Goal: Information Seeking & Learning: Understand process/instructions

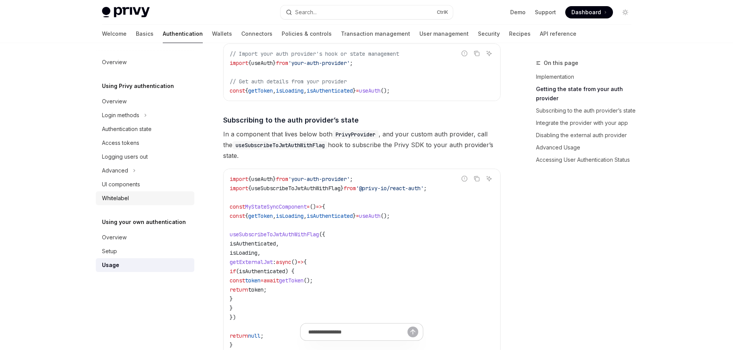
scroll to position [115, 0]
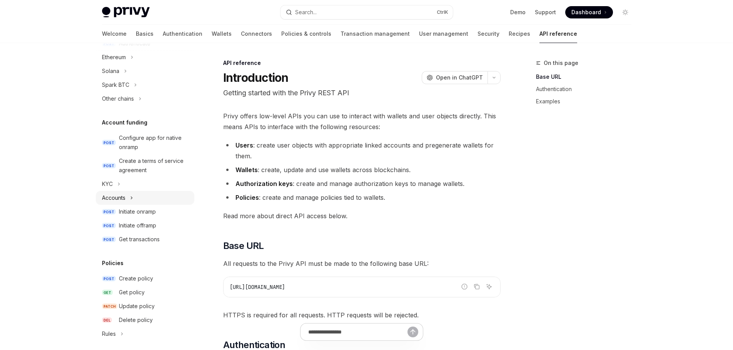
scroll to position [231, 0]
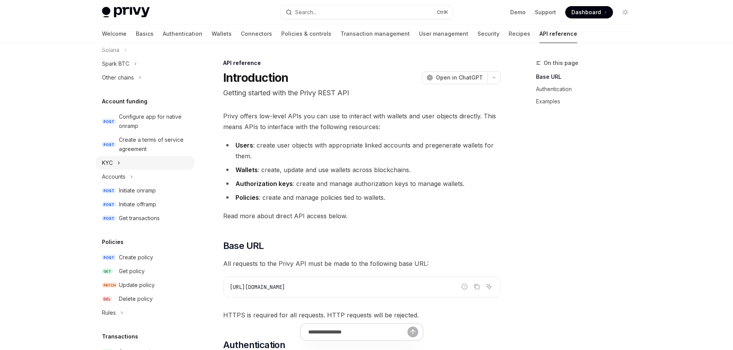
click at [118, 163] on icon "Toggle KYC section" at bounding box center [118, 162] width 3 height 9
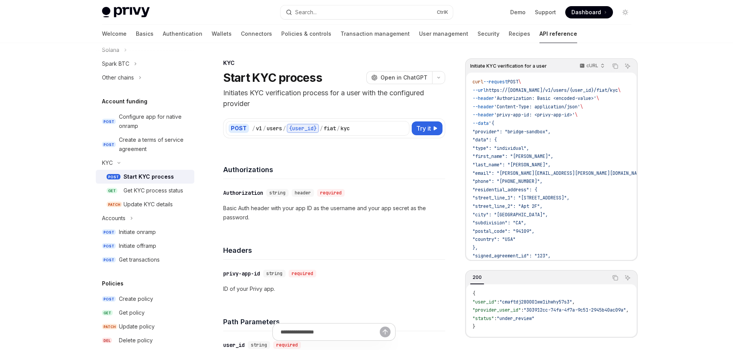
click at [147, 179] on div "Start KYC process" at bounding box center [148, 176] width 50 height 9
click at [137, 194] on div "Get KYC process status" at bounding box center [153, 190] width 60 height 9
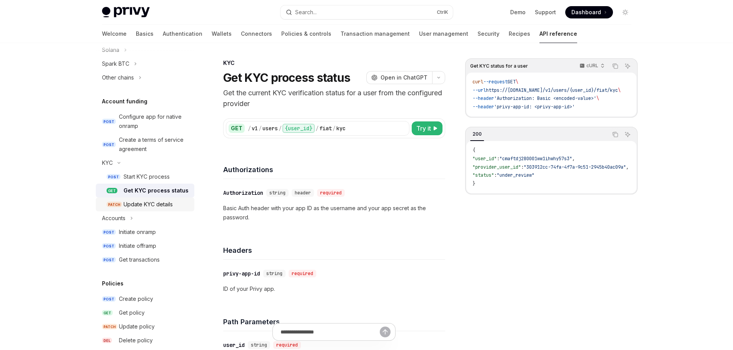
click at [154, 207] on link "PATCH Update KYC details" at bounding box center [145, 205] width 98 height 14
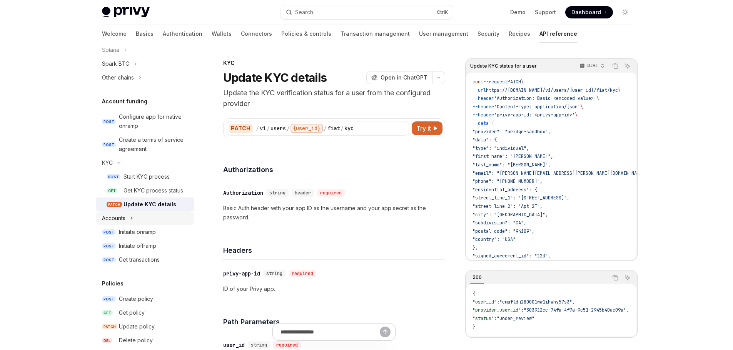
click at [153, 214] on button "Accounts" at bounding box center [145, 219] width 98 height 14
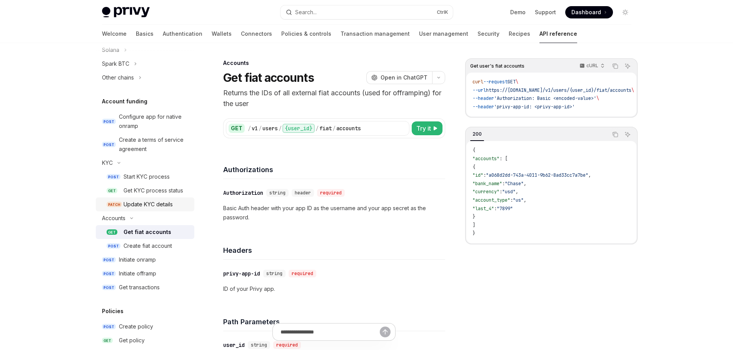
click at [142, 209] on div "Update KYC details" at bounding box center [147, 204] width 49 height 9
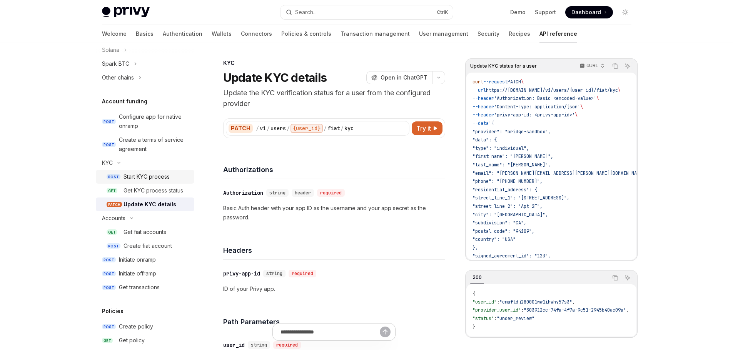
click at [147, 179] on div "Start KYC process" at bounding box center [146, 176] width 46 height 9
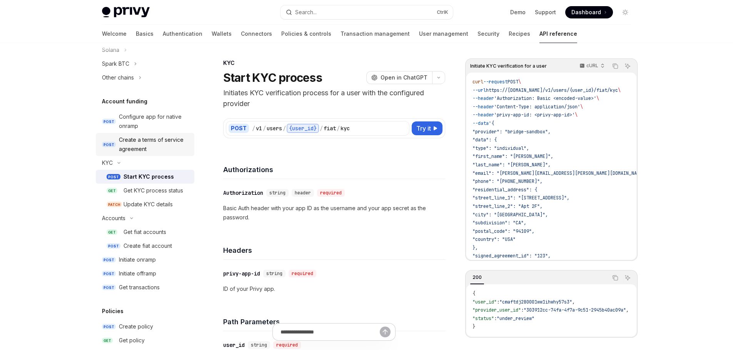
click at [147, 148] on div "Create a terms of service agreement" at bounding box center [154, 144] width 71 height 18
type textarea "*"
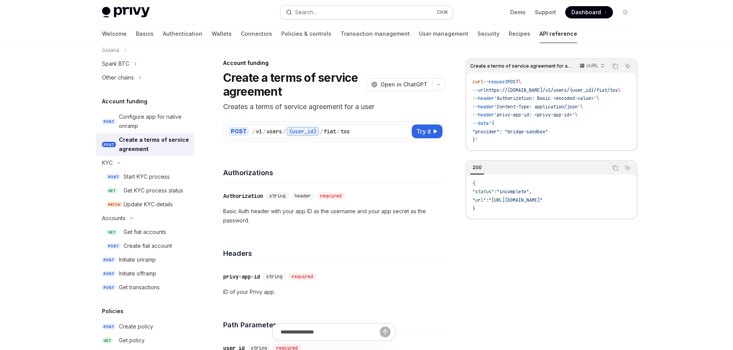
click at [310, 13] on div "Search..." at bounding box center [306, 12] width 22 height 9
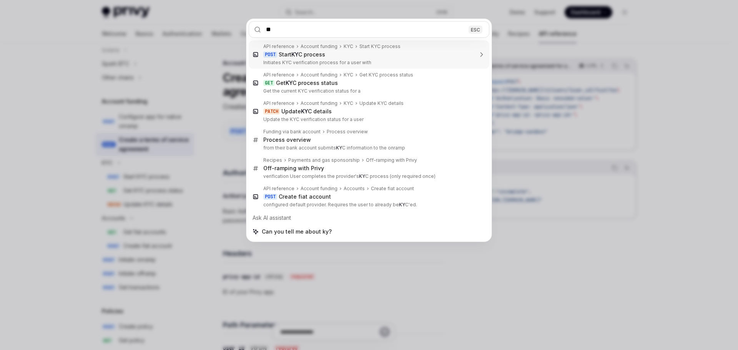
type input "***"
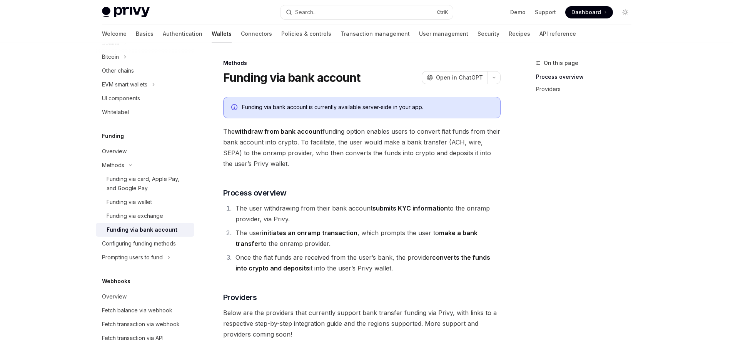
scroll to position [129, 0]
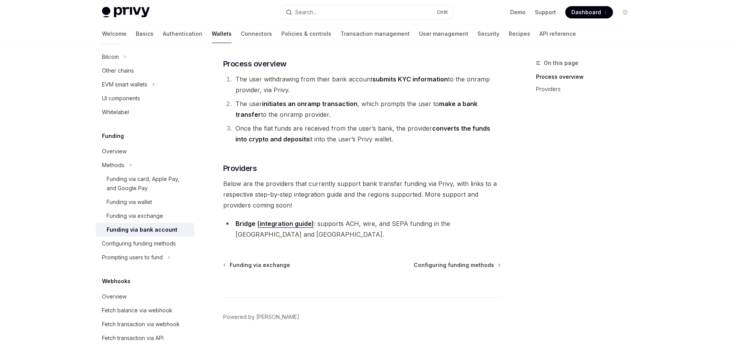
click at [153, 232] on div "Funding via bank account" at bounding box center [142, 229] width 71 height 9
type textarea "*"
